Goal: Navigation & Orientation: Find specific page/section

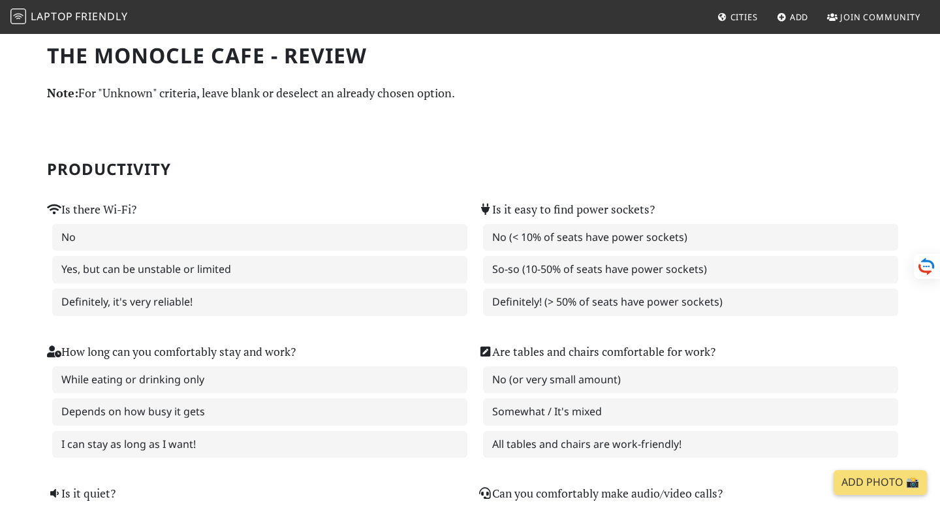
click at [716, 22] on link "Cities" at bounding box center [737, 17] width 51 height 24
click at [742, 19] on span "Cities" at bounding box center [744, 17] width 27 height 12
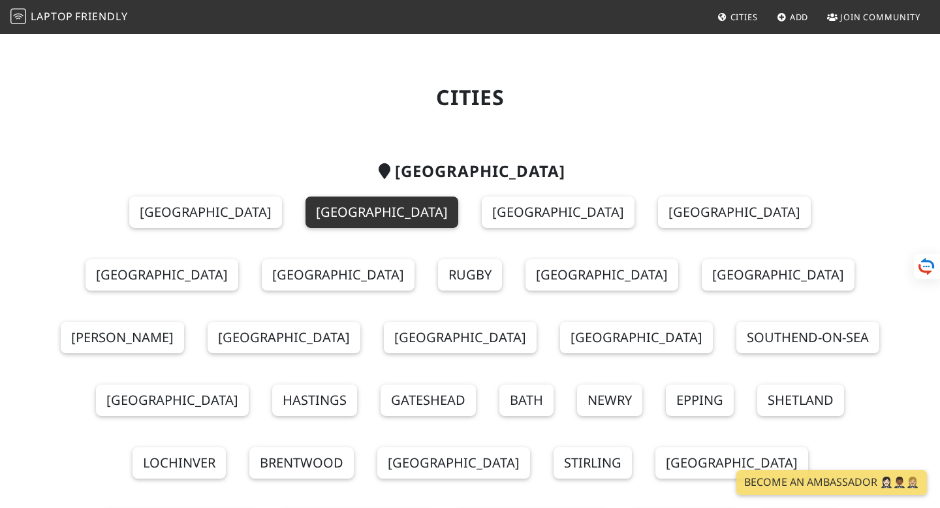
click at [306, 222] on link "[GEOGRAPHIC_DATA]" at bounding box center [382, 211] width 153 height 31
